Goal: Obtain resource: Obtain resource

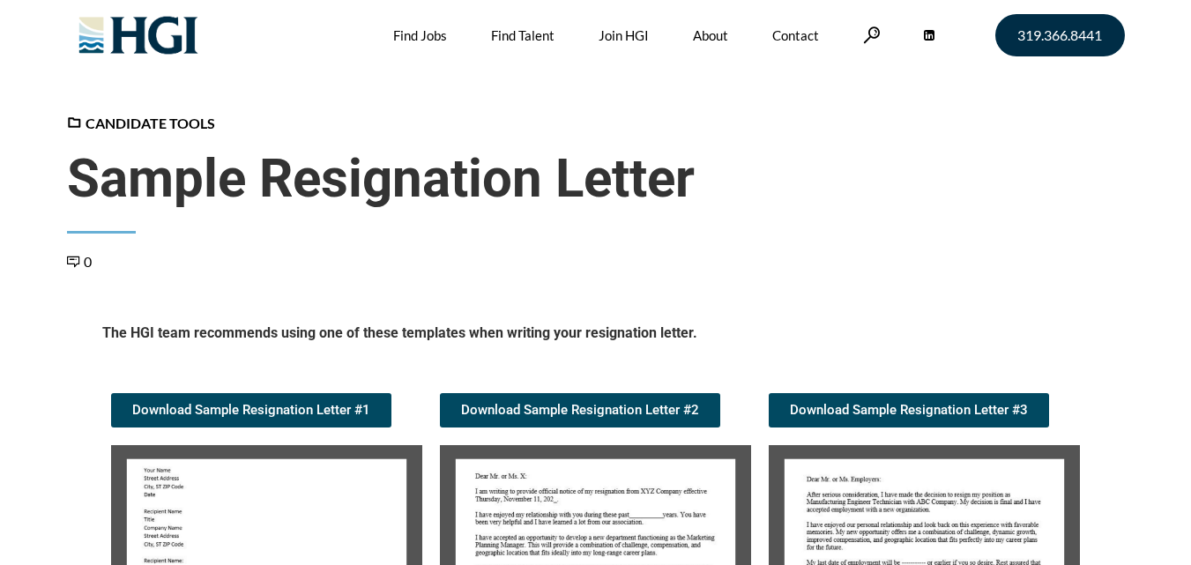
scroll to position [264, 0]
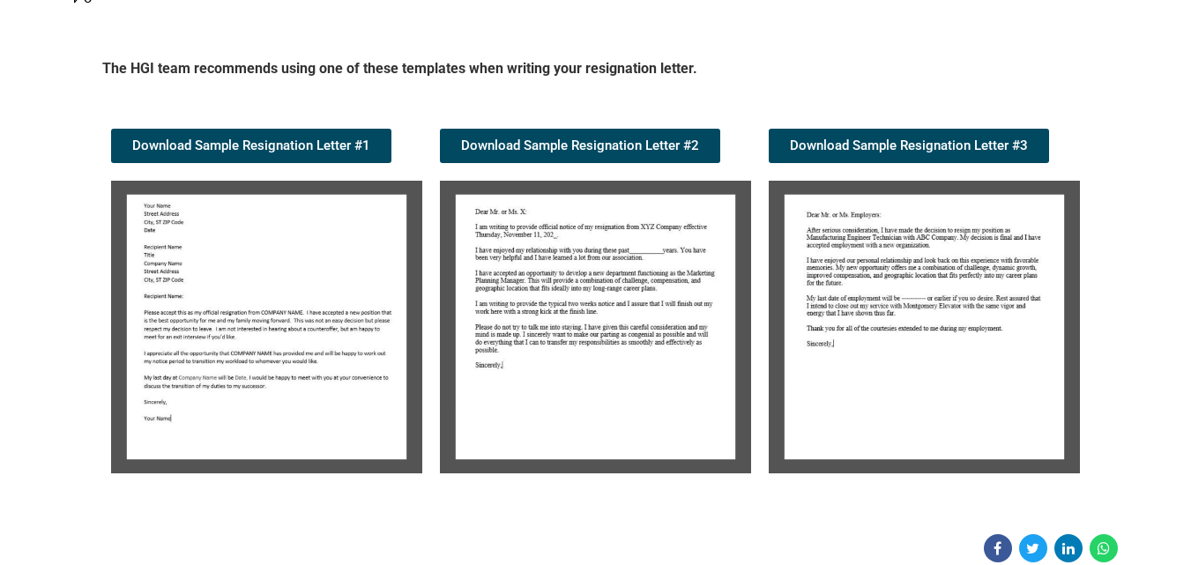
click at [269, 355] on img at bounding box center [266, 327] width 311 height 293
click at [263, 326] on img at bounding box center [266, 327] width 311 height 293
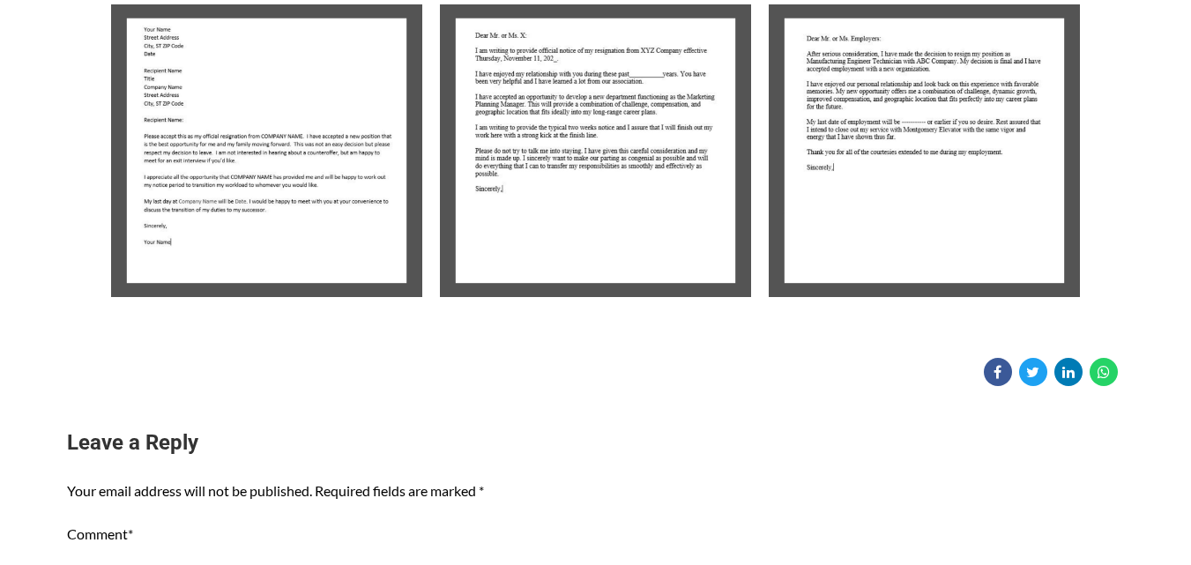
scroll to position [176, 0]
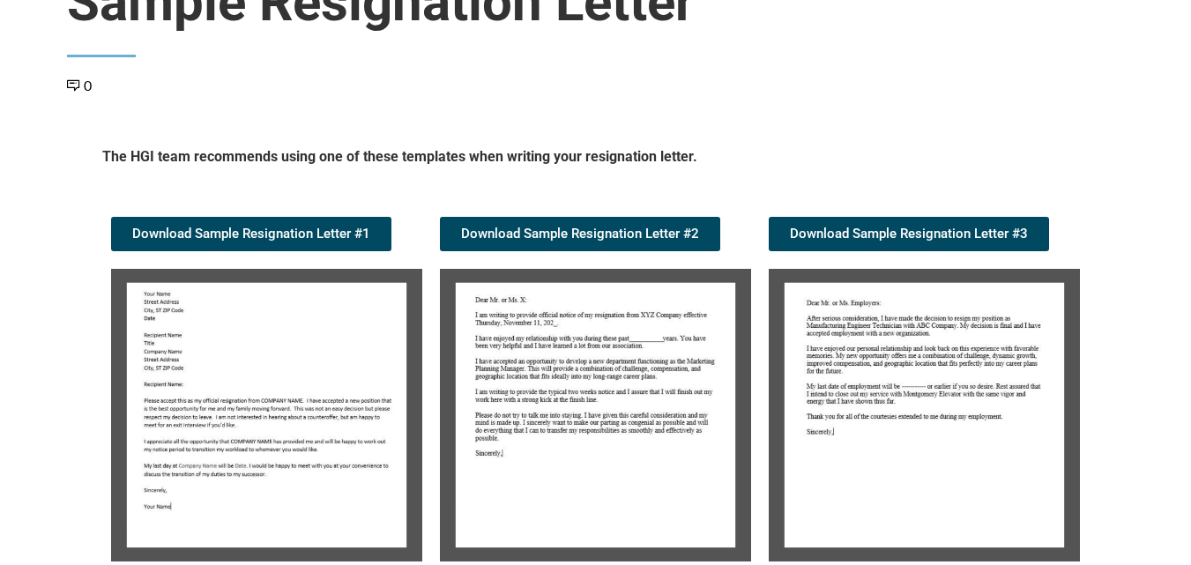
click at [234, 420] on img at bounding box center [266, 415] width 311 height 293
click at [552, 383] on img at bounding box center [595, 415] width 311 height 293
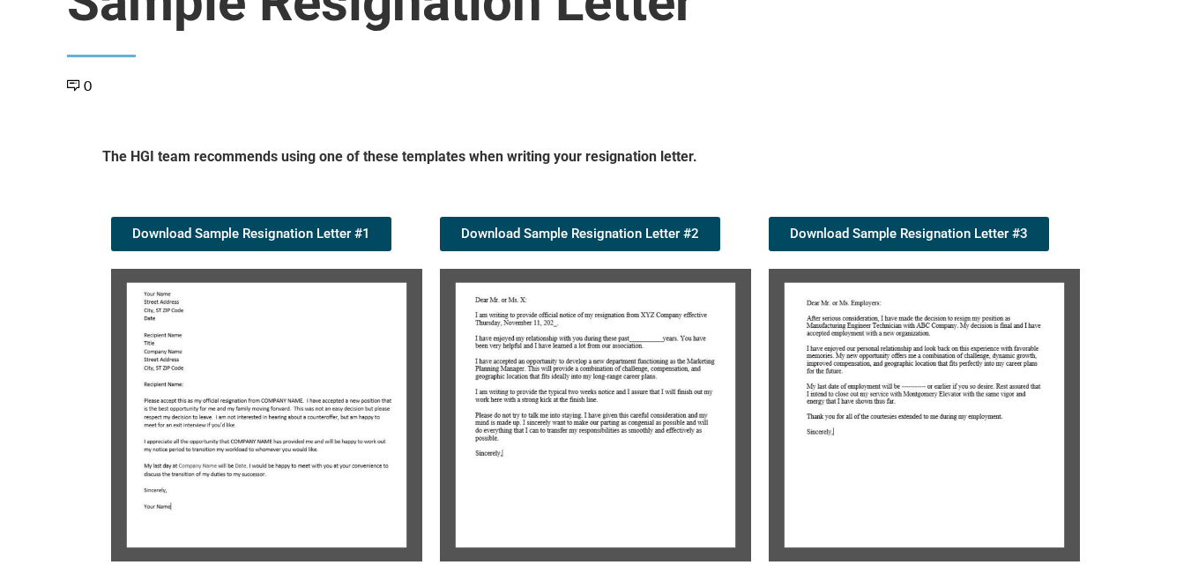
click at [552, 383] on img at bounding box center [595, 415] width 311 height 293
